Goal: Information Seeking & Learning: Learn about a topic

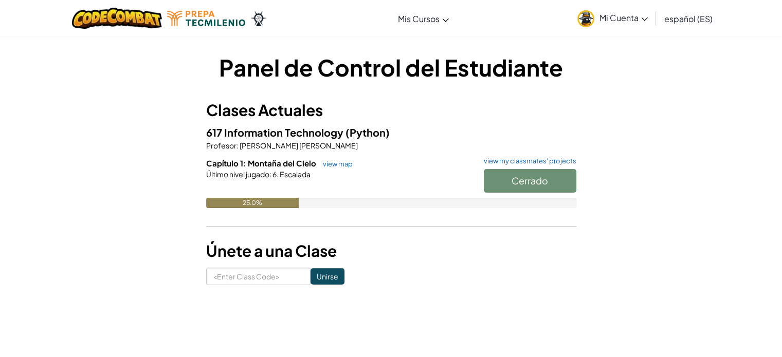
click at [536, 180] on div "Cerrado" at bounding box center [524, 183] width 103 height 29
click at [326, 166] on link "view map" at bounding box center [335, 164] width 35 height 8
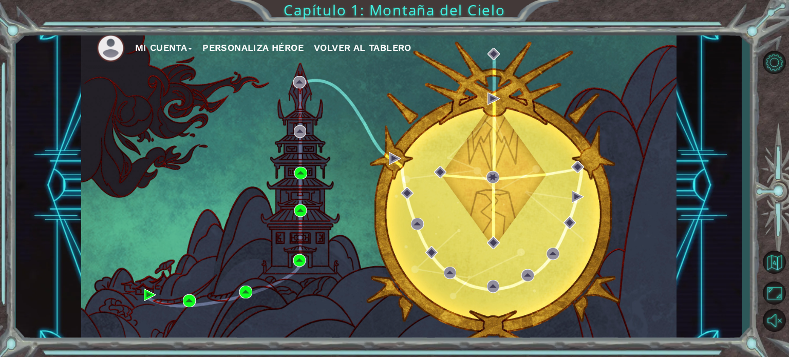
click at [234, 88] on div "Mi Cuenta Personaliza Héroe Volver al tablero" at bounding box center [379, 186] width 596 height 314
